Goal: Information Seeking & Learning: Learn about a topic

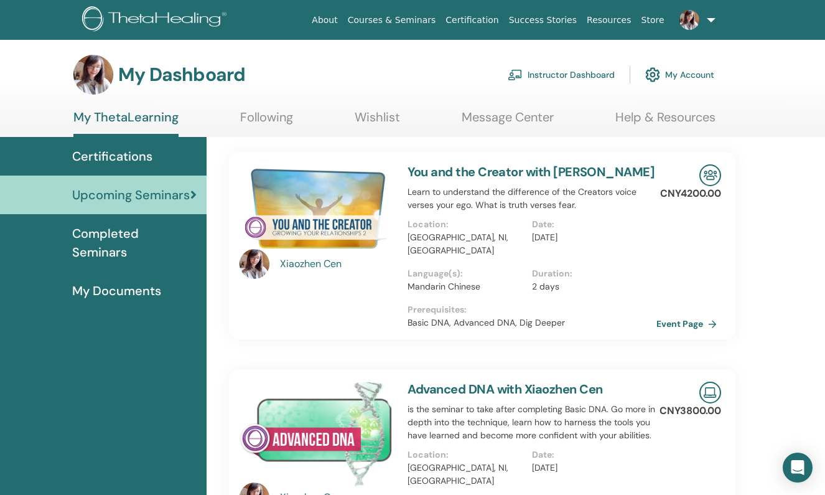
click at [579, 70] on link "Instructor Dashboard" at bounding box center [561, 74] width 107 height 27
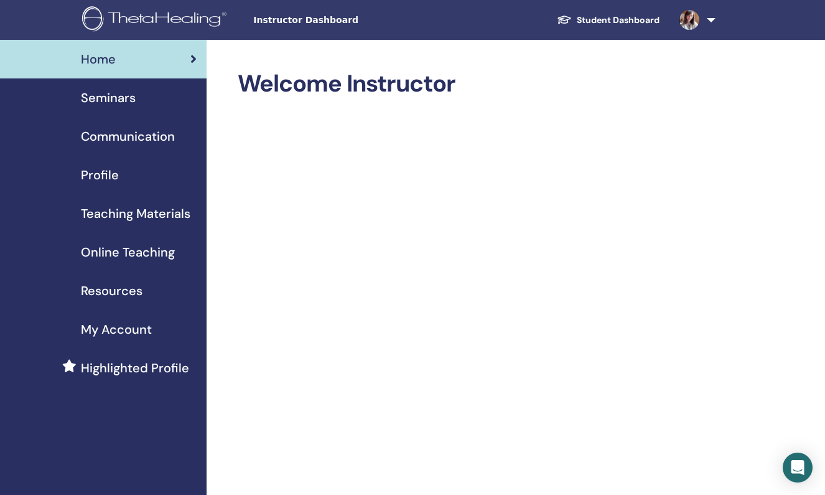
click at [153, 216] on span "Teaching Materials" at bounding box center [135, 213] width 109 height 19
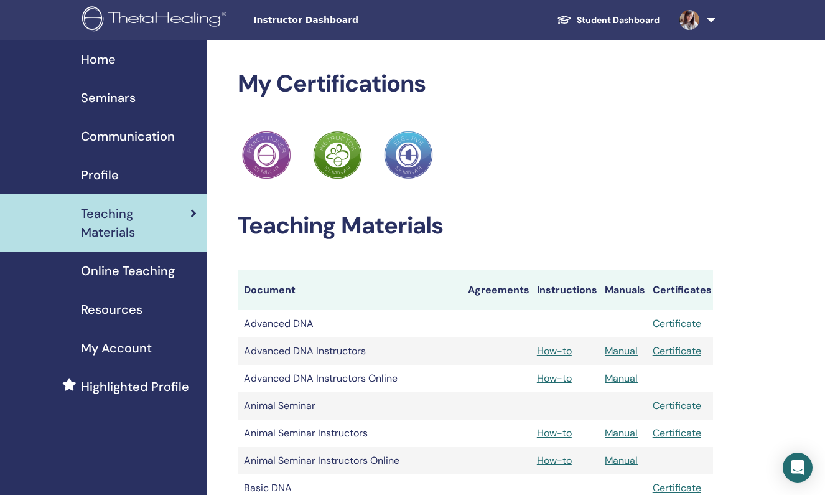
click at [138, 261] on span "Online Teaching" at bounding box center [128, 270] width 94 height 19
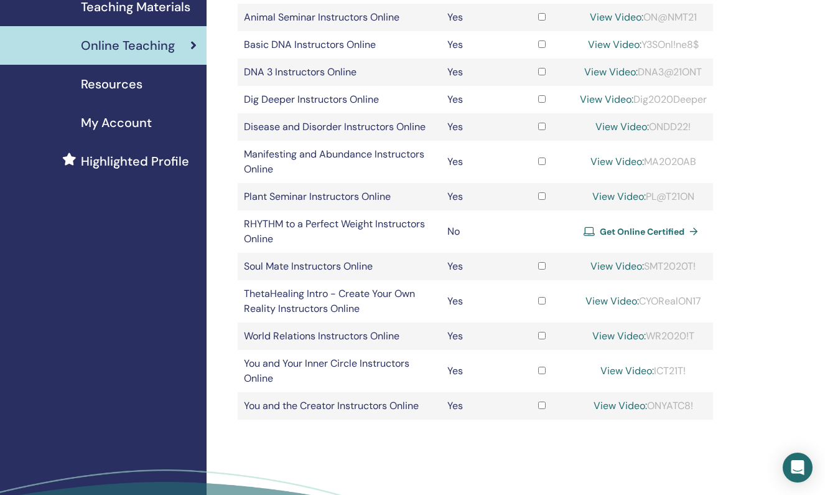
scroll to position [208, 0]
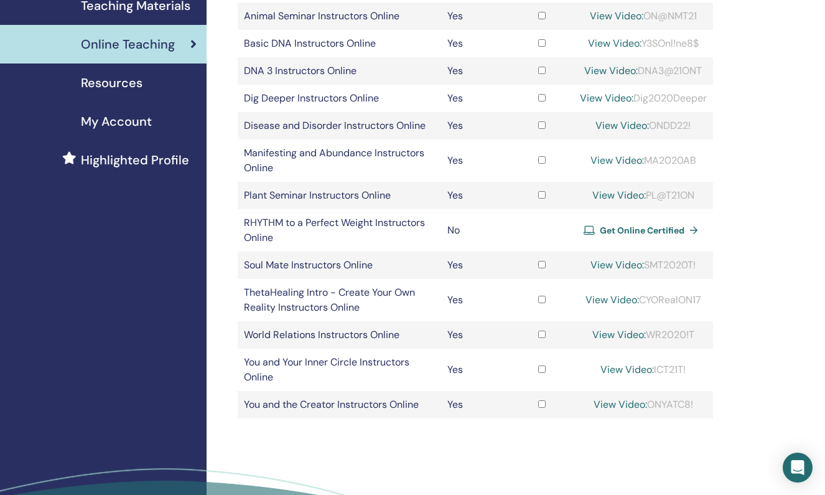
drag, startPoint x: 646, startPoint y: 333, endPoint x: 699, endPoint y: 332, distance: 52.9
click at [699, 332] on div "View Video: WR2020!T" at bounding box center [643, 334] width 127 height 15
copy div "WR2020!T"
click at [623, 334] on link "View Video:" at bounding box center [619, 334] width 54 height 13
